Goal: Find contact information: Find contact information

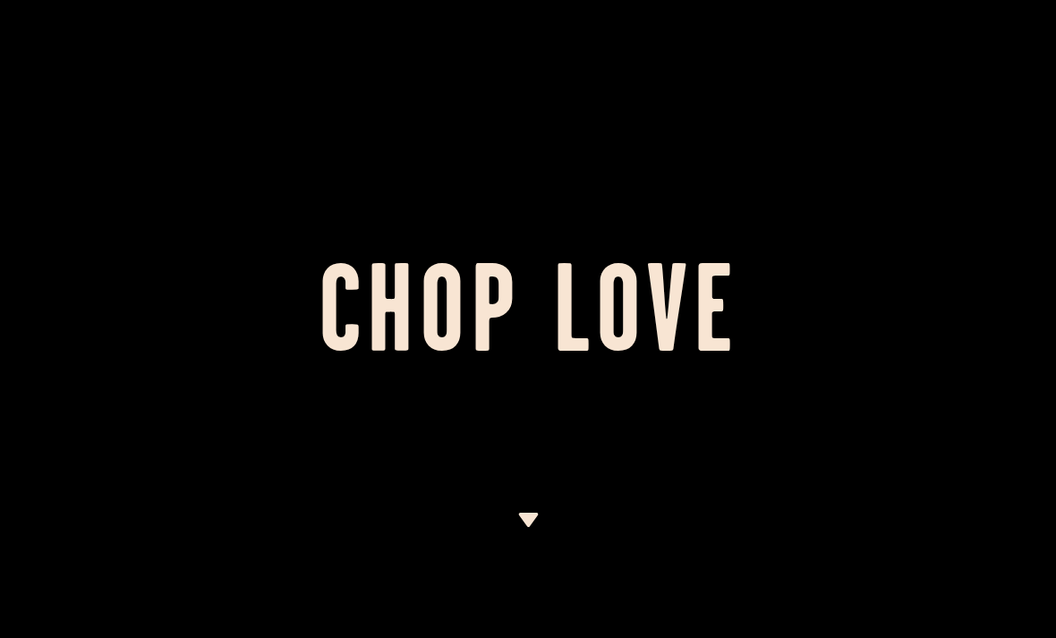
click at [537, 520] on img at bounding box center [528, 520] width 22 height 14
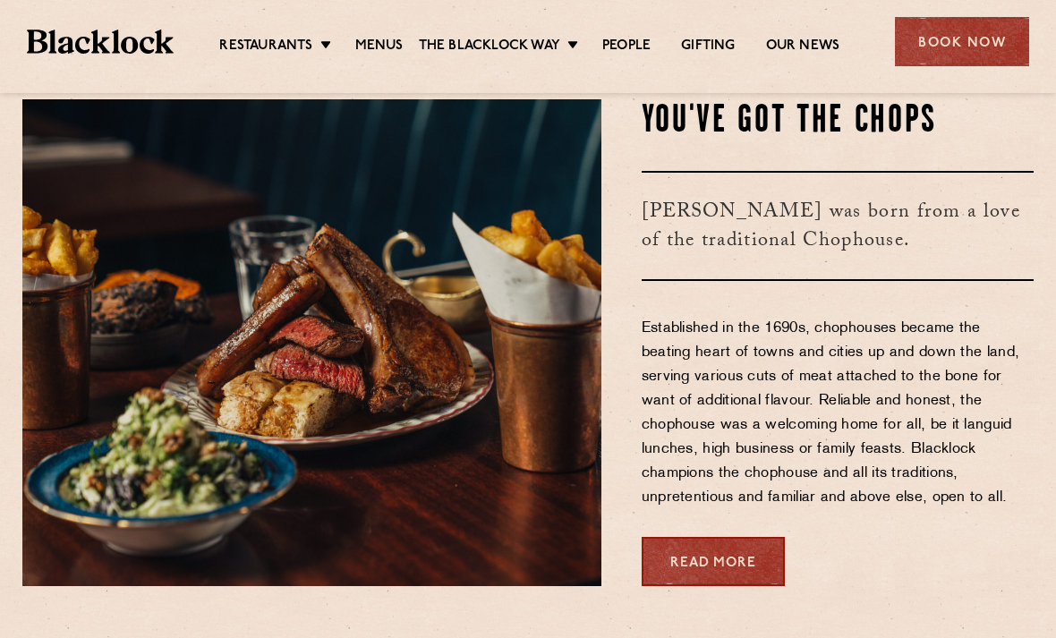
scroll to position [602, 0]
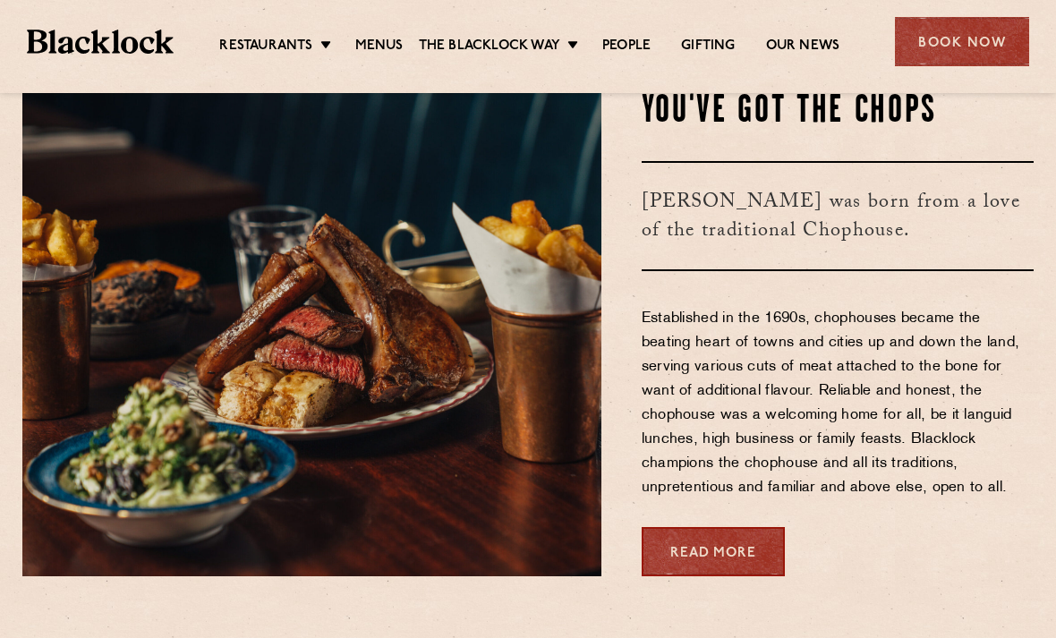
click at [946, 44] on div "Book Now" at bounding box center [962, 41] width 134 height 49
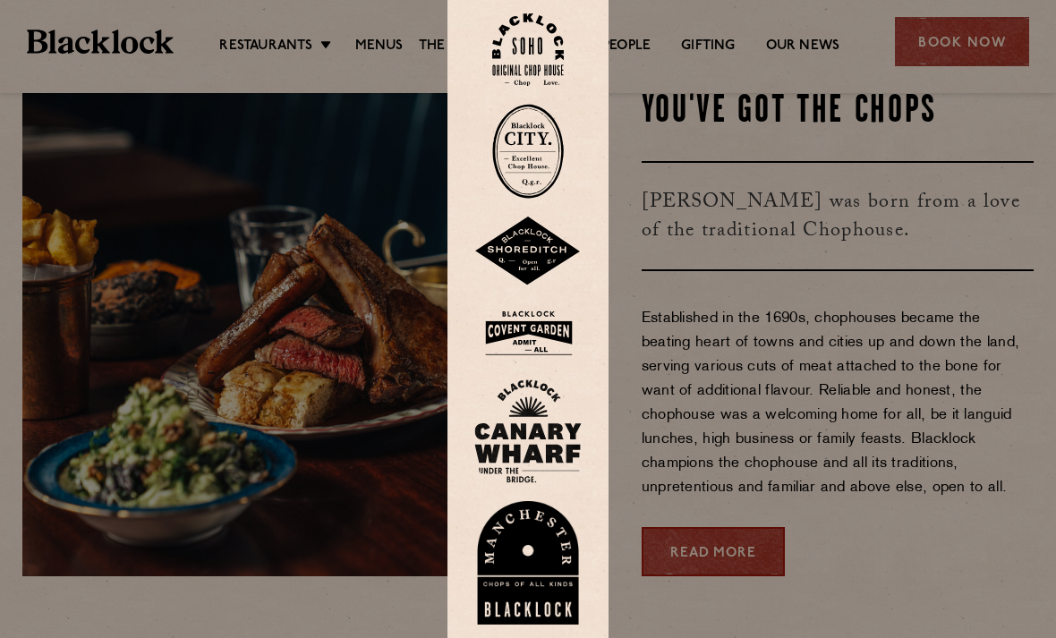
click at [550, 355] on img at bounding box center [527, 333] width 107 height 58
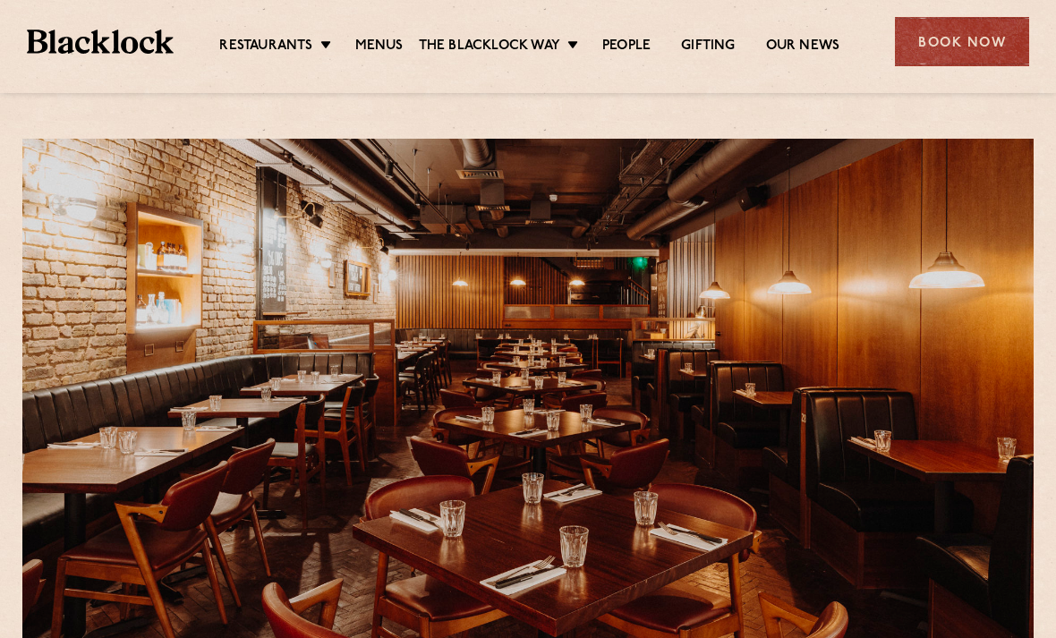
click at [0, 0] on link "Covent Garden" at bounding box center [0, 0] width 0 height 0
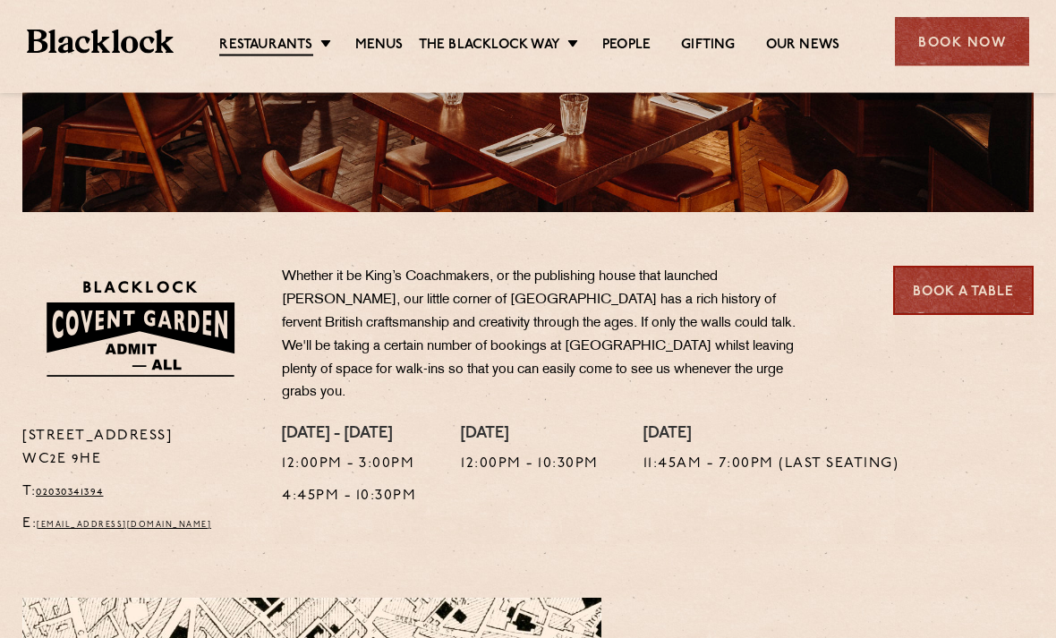
scroll to position [461, 0]
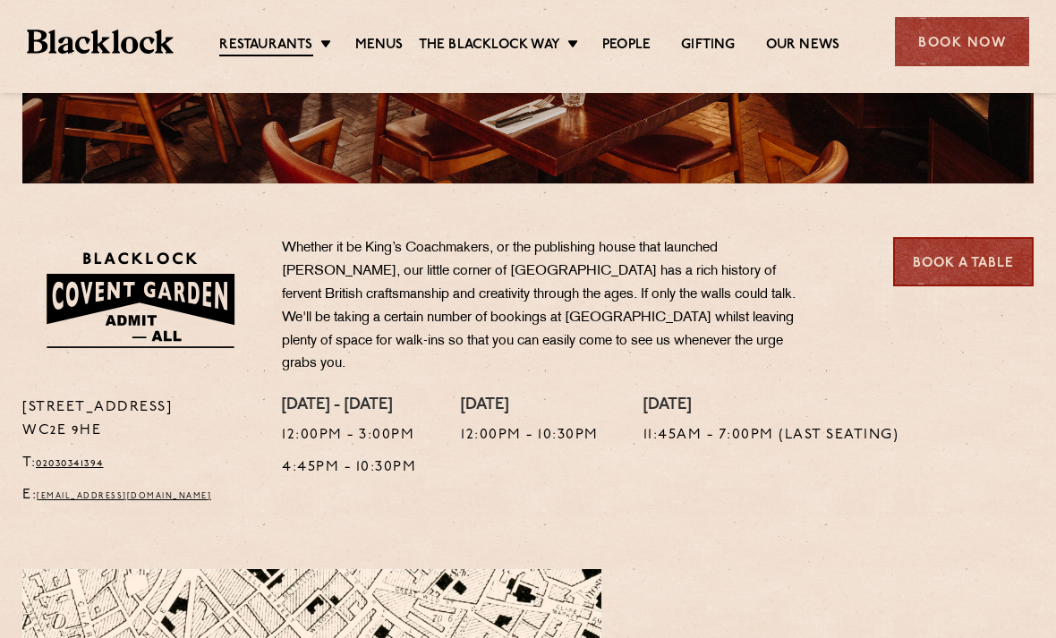
click at [57, 458] on link "02030341394" at bounding box center [70, 463] width 68 height 11
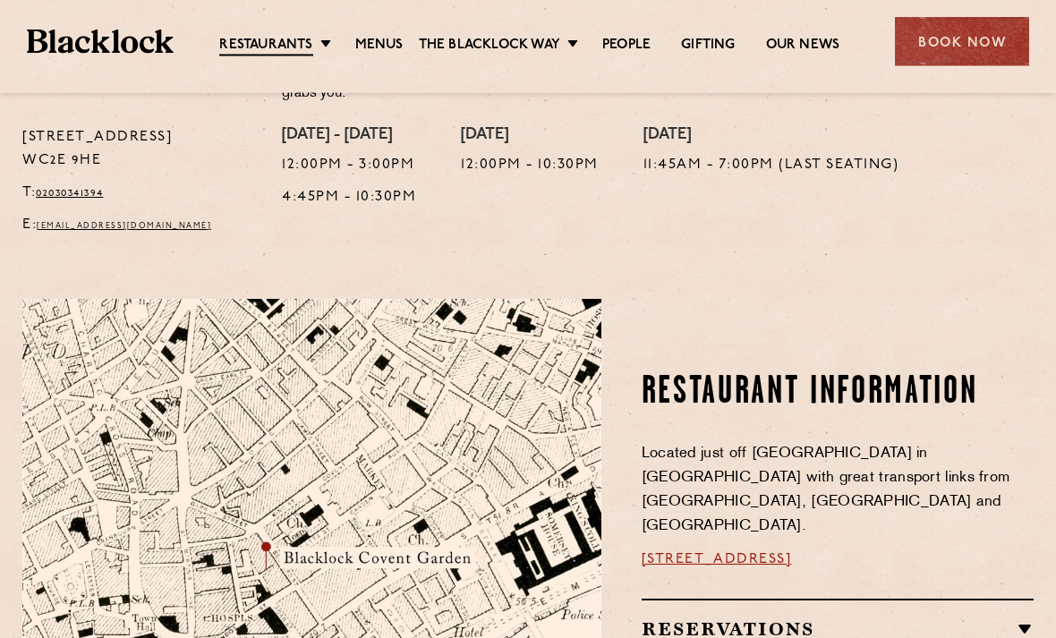
scroll to position [732, 0]
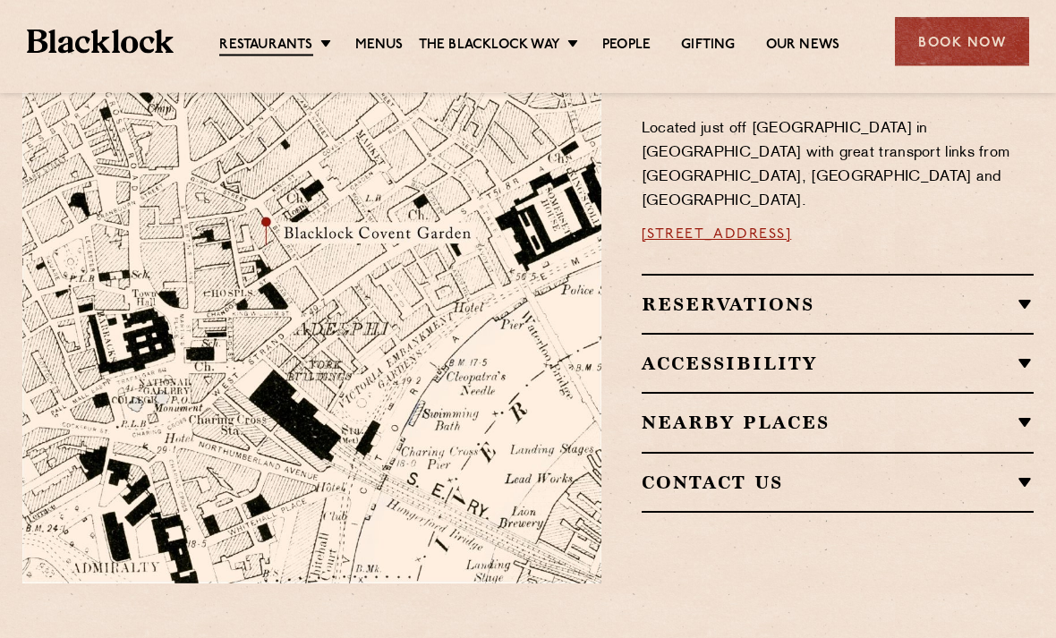
click at [769, 294] on h2 "Reservations" at bounding box center [838, 304] width 392 height 21
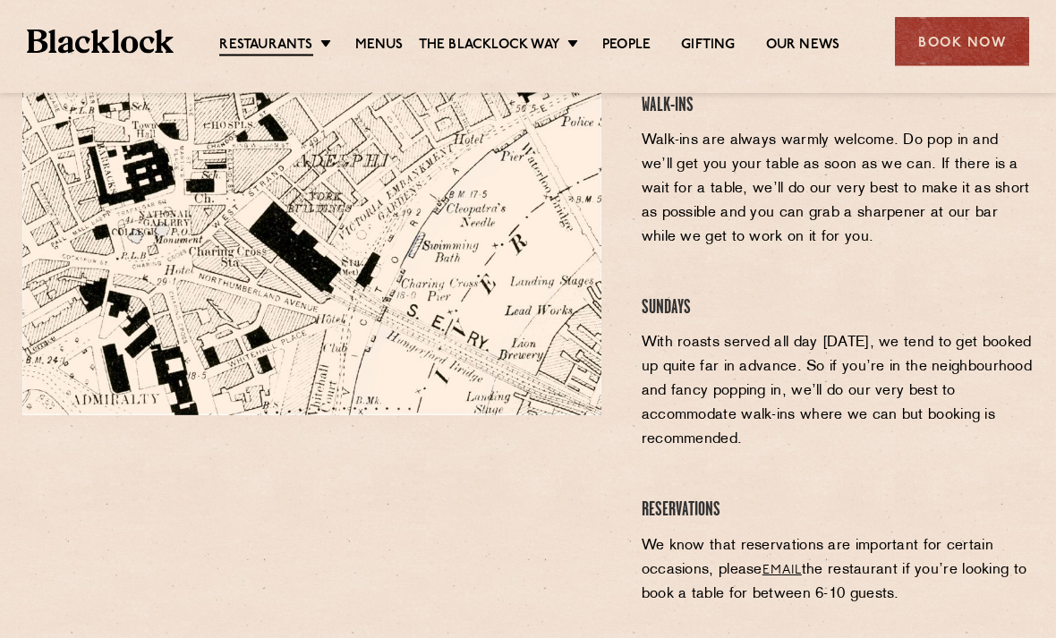
scroll to position [1224, 0]
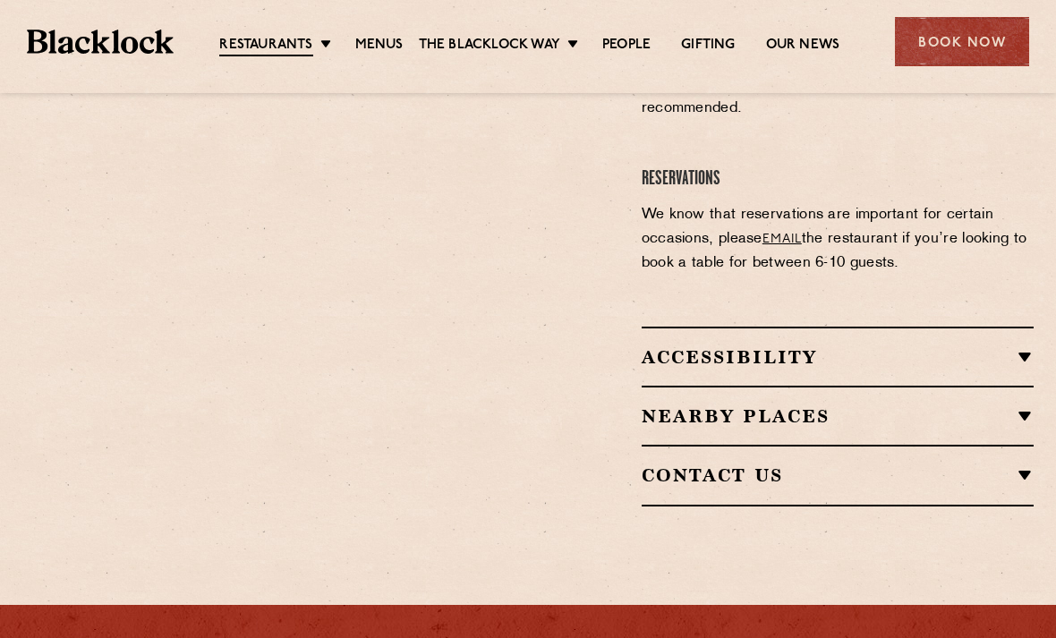
click at [950, 327] on div "Accessibility Situated in a basement we do not have lift access however both Ca…" at bounding box center [838, 356] width 392 height 59
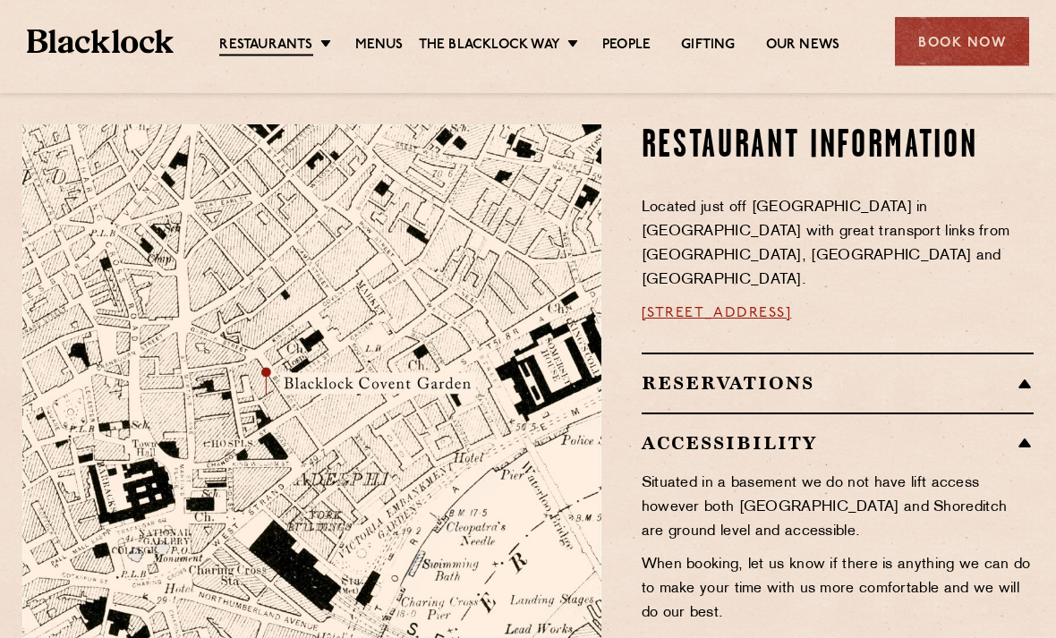
click at [930, 373] on h2 "Reservations" at bounding box center [838, 383] width 392 height 21
click at [976, 353] on div "Reservations Walk-Ins Walk-ins are always warmly welcome. Do pop in and we’ll g…" at bounding box center [838, 382] width 392 height 59
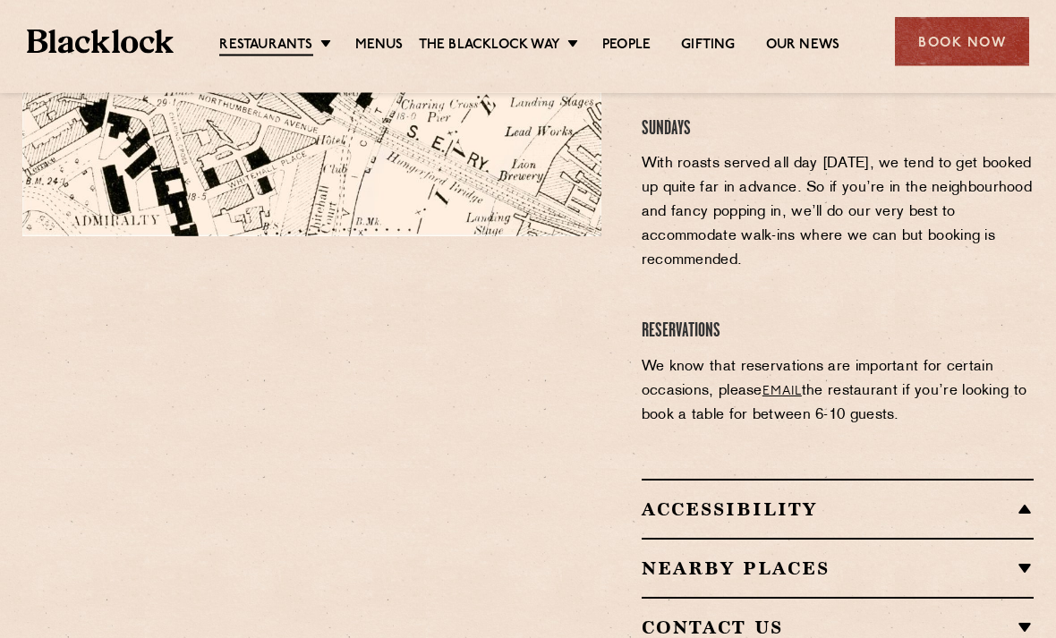
click at [794, 386] on link "email" at bounding box center [782, 392] width 39 height 13
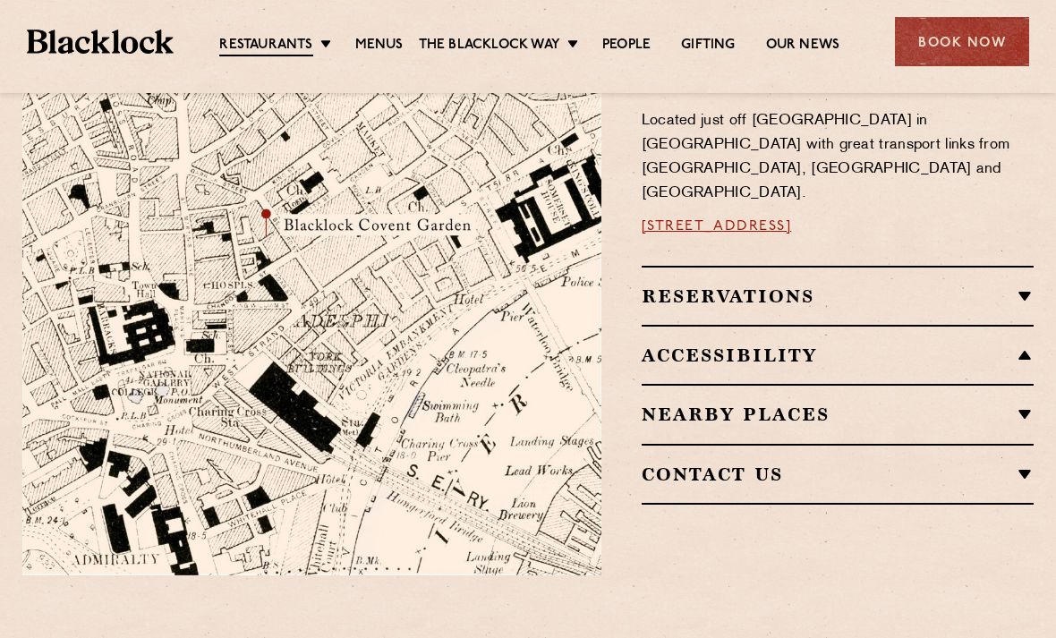
click at [816, 444] on div "Contact Us T: 0 20 3034 1394 E: coventgarden@theblacklock.com" at bounding box center [838, 474] width 392 height 61
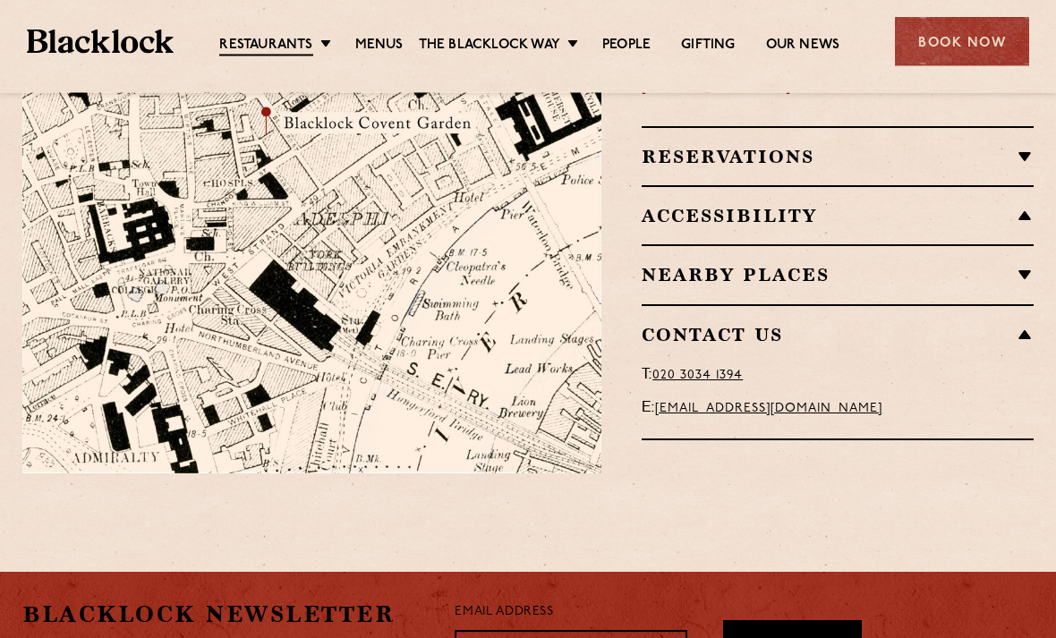
scroll to position [1165, 0]
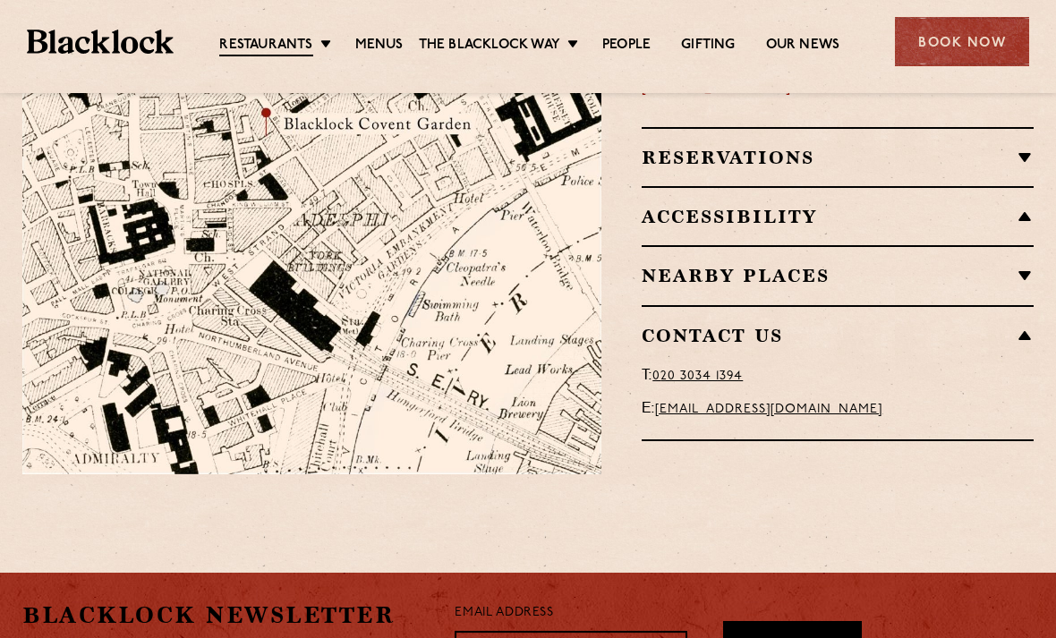
click at [791, 365] on div "T: 0 20 3034 1394 E: coventgarden@theblacklock.com" at bounding box center [838, 388] width 392 height 66
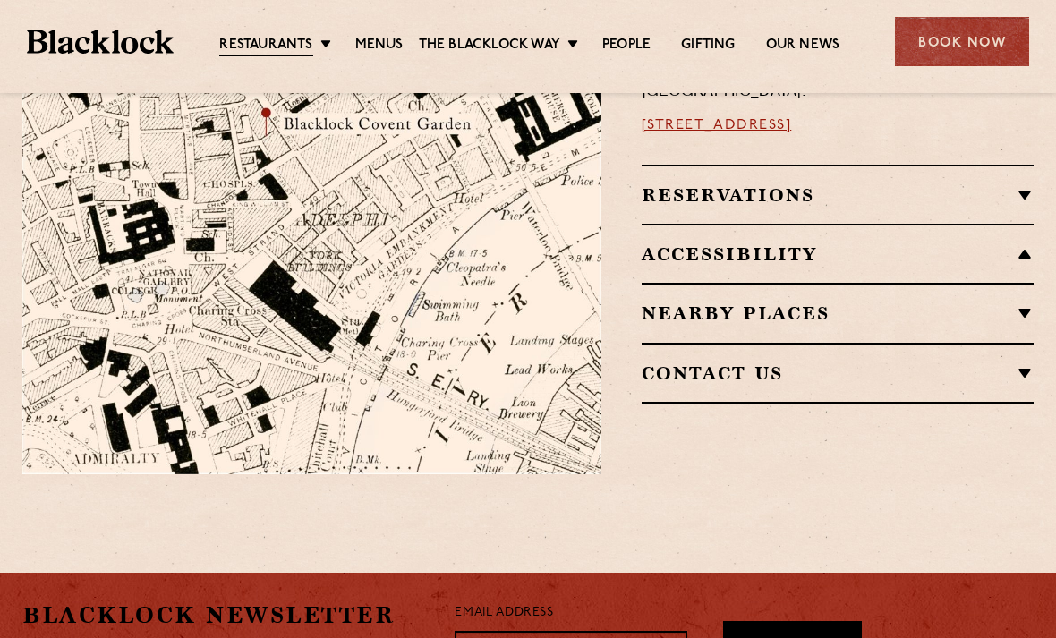
click at [791, 365] on div "Contact Us T: 0 20 3034 1394 E: coventgarden@theblacklock.com" at bounding box center [838, 373] width 392 height 61
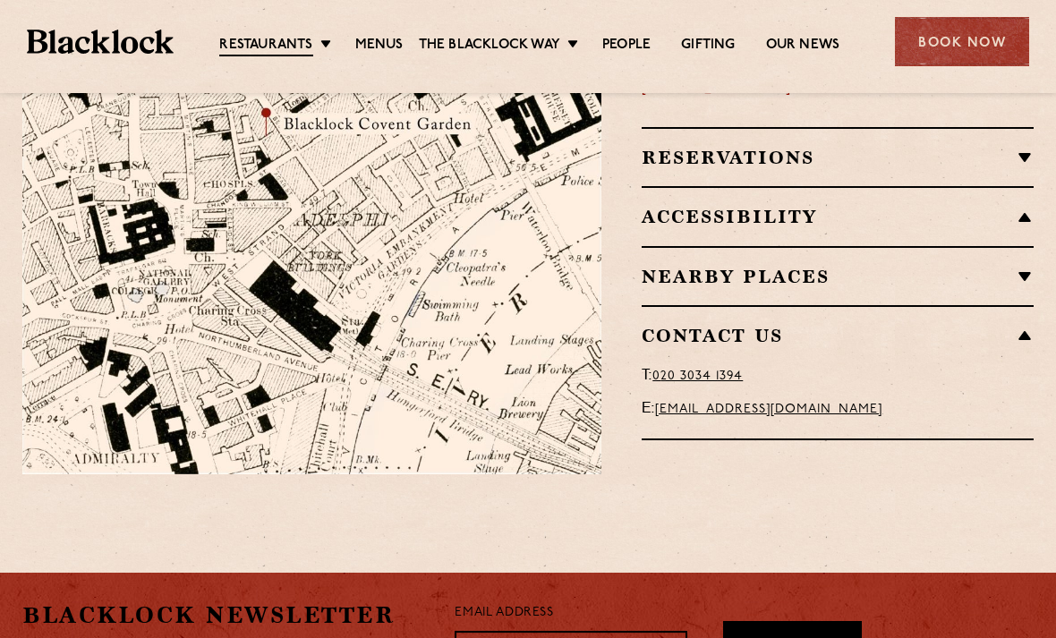
click at [866, 364] on p "T: 0 20 3034 1394" at bounding box center [838, 376] width 392 height 24
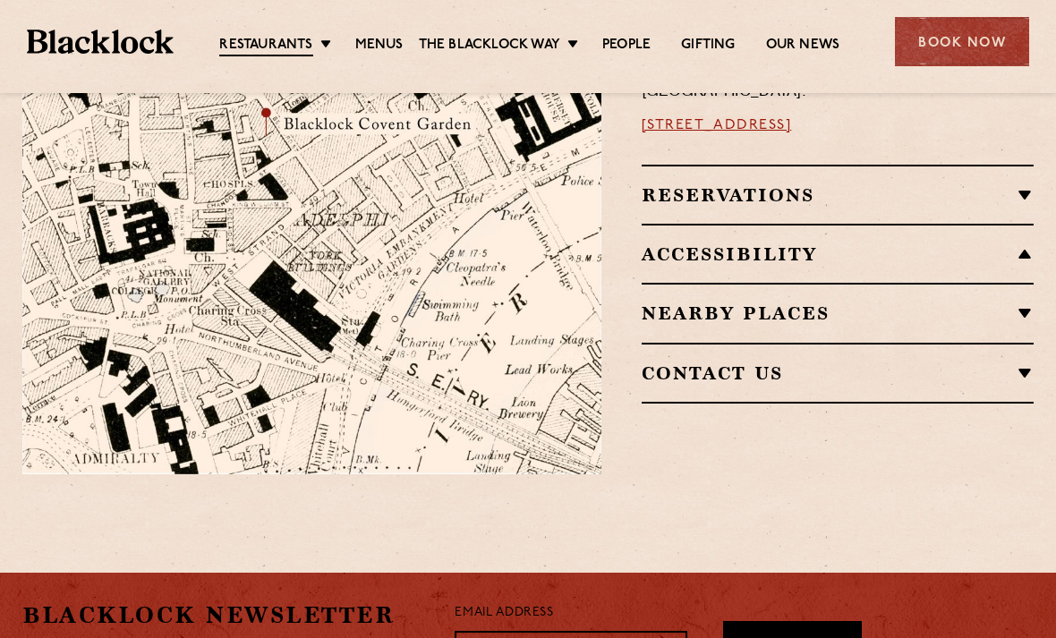
click at [873, 362] on h2 "Contact Us" at bounding box center [838, 372] width 392 height 21
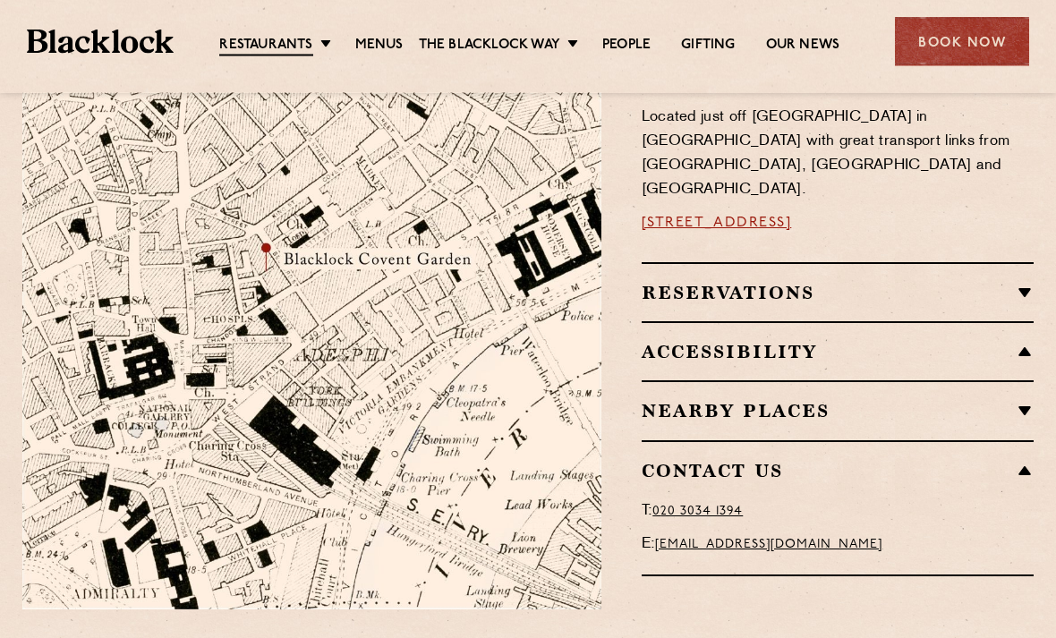
scroll to position [1030, 0]
